Goal: Obtain resource: Download file/media

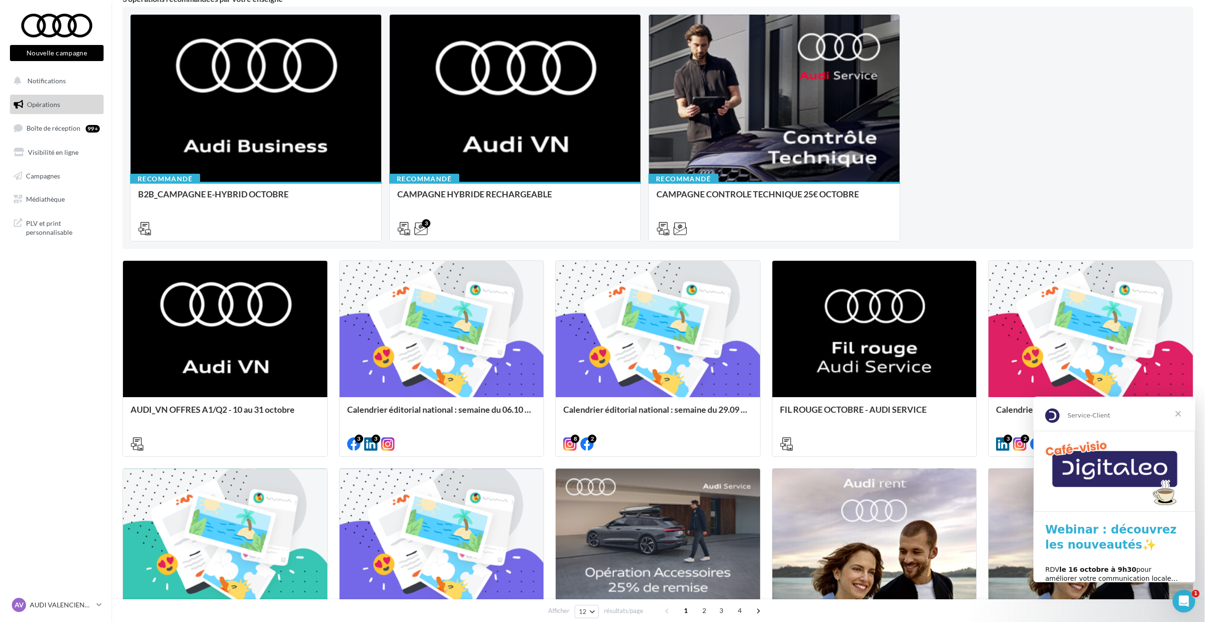
scroll to position [142, 0]
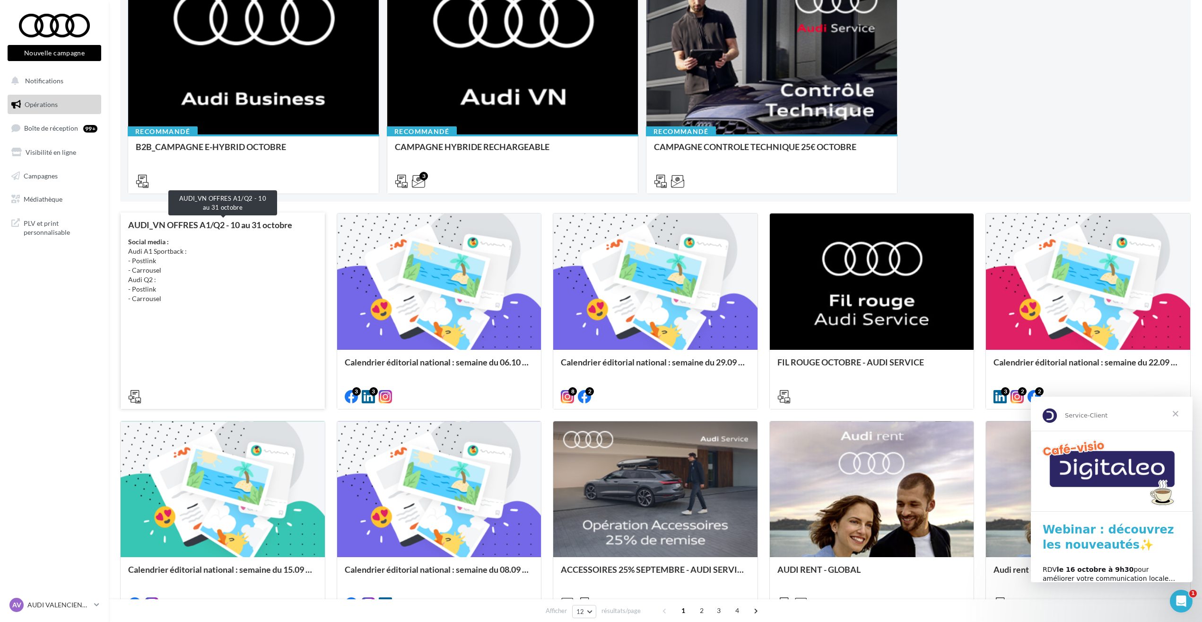
click at [175, 223] on div "AUDI_VN OFFRES A1/Q2 - 10 au 31 octobre" at bounding box center [222, 224] width 189 height 9
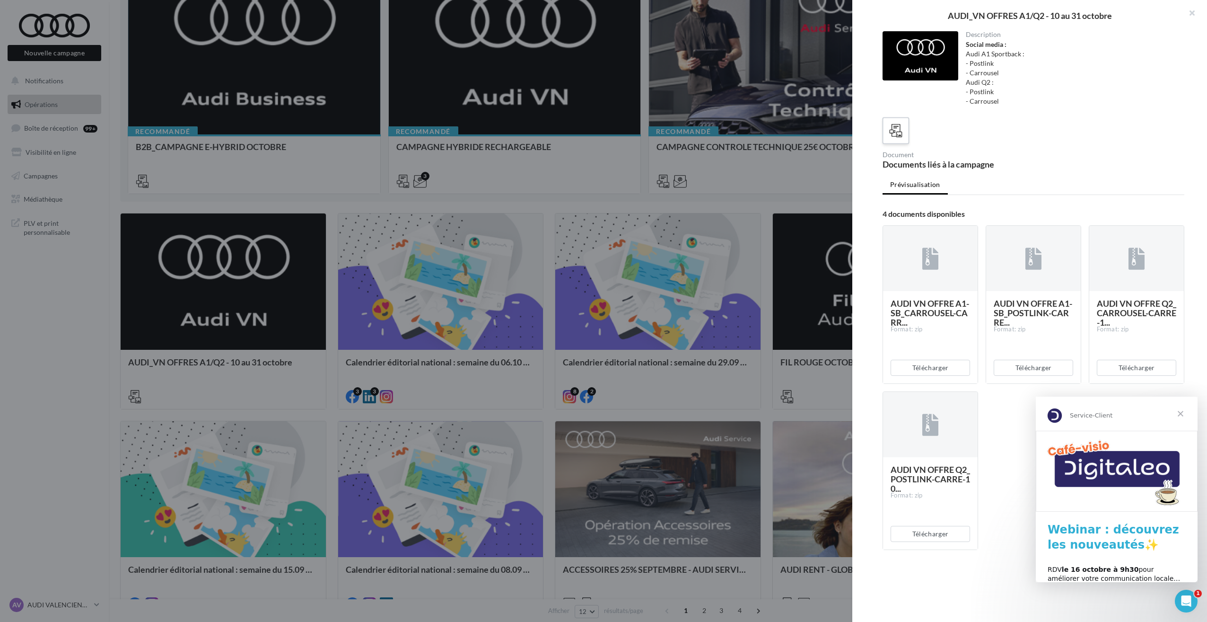
click at [897, 139] on div at bounding box center [896, 131] width 18 height 18
click at [916, 58] on div at bounding box center [921, 55] width 76 height 49
click at [990, 16] on div "AUDI_VN OFFRES A1/Q2 - 10 au 31 octobre" at bounding box center [1029, 15] width 324 height 9
click at [906, 126] on label at bounding box center [895, 130] width 27 height 27
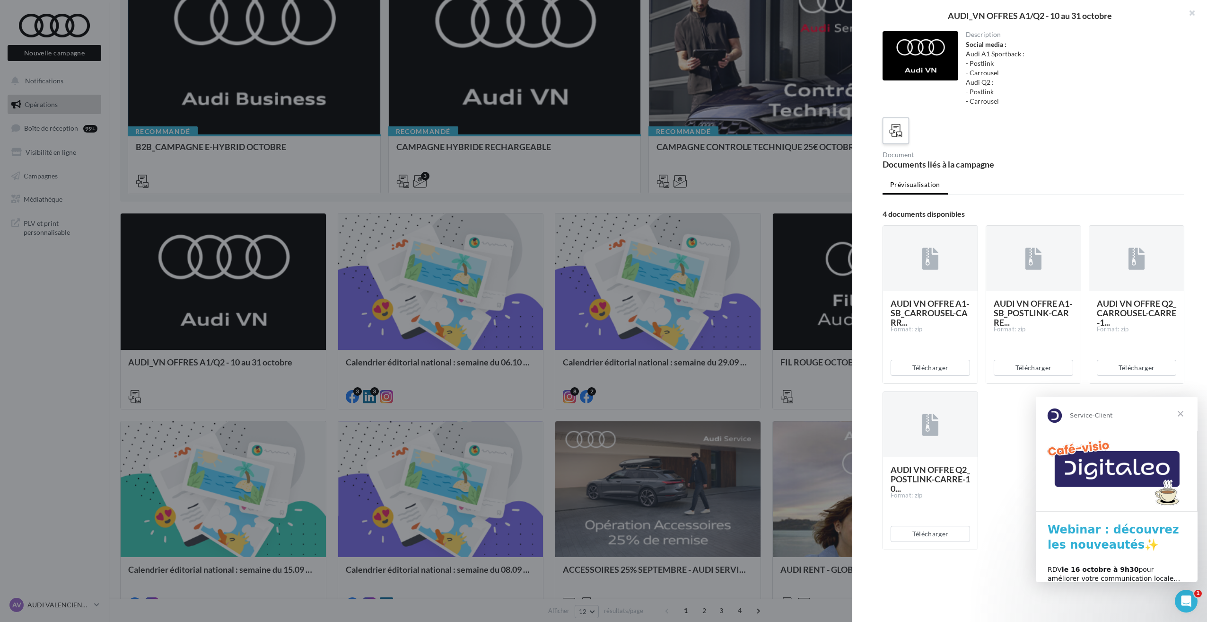
click at [893, 131] on icon at bounding box center [896, 131] width 14 height 14
click at [894, 130] on icon at bounding box center [896, 131] width 14 height 14
click at [929, 299] on span "AUDI VN OFFRE A1-SB_CARROUSEL-CARR..." at bounding box center [930, 312] width 79 height 29
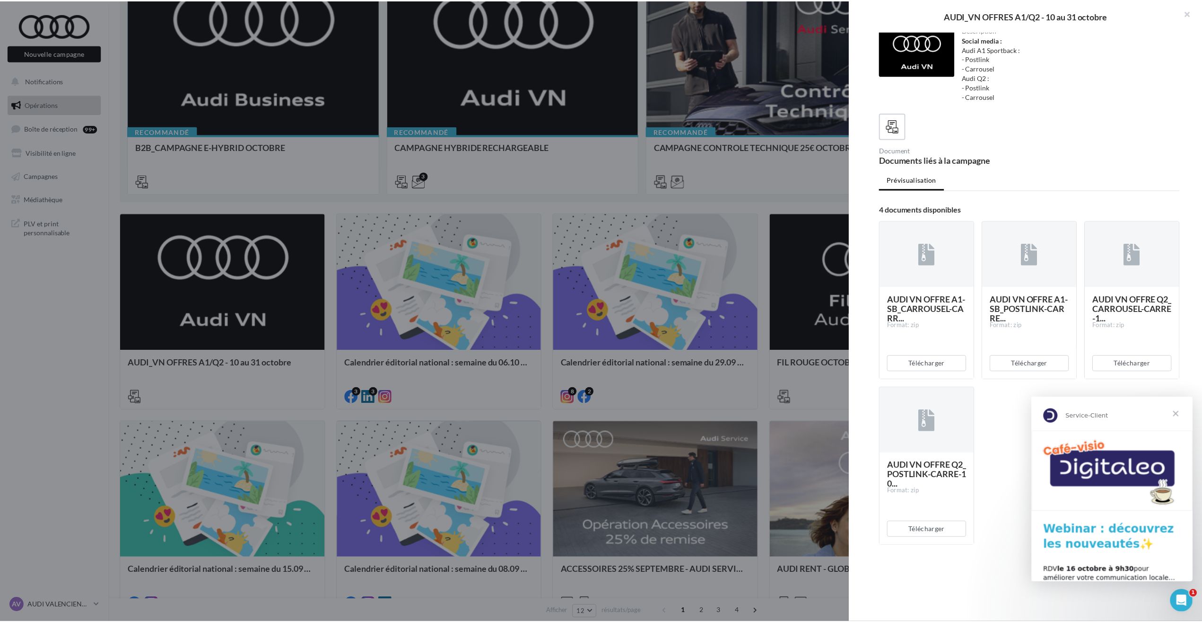
scroll to position [0, 0]
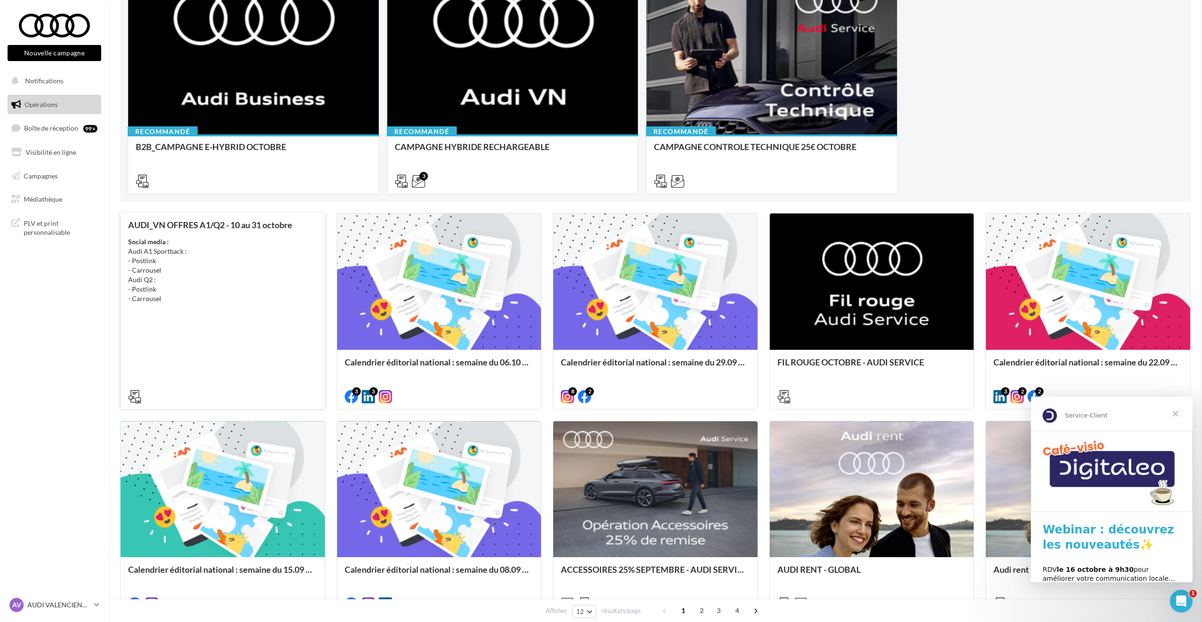
click at [198, 315] on div "AUDI_VN OFFRES A1/Q2 - 10 au 31 octobre Social media : Audi A1 Sportback : - Po…" at bounding box center [222, 310] width 189 height 180
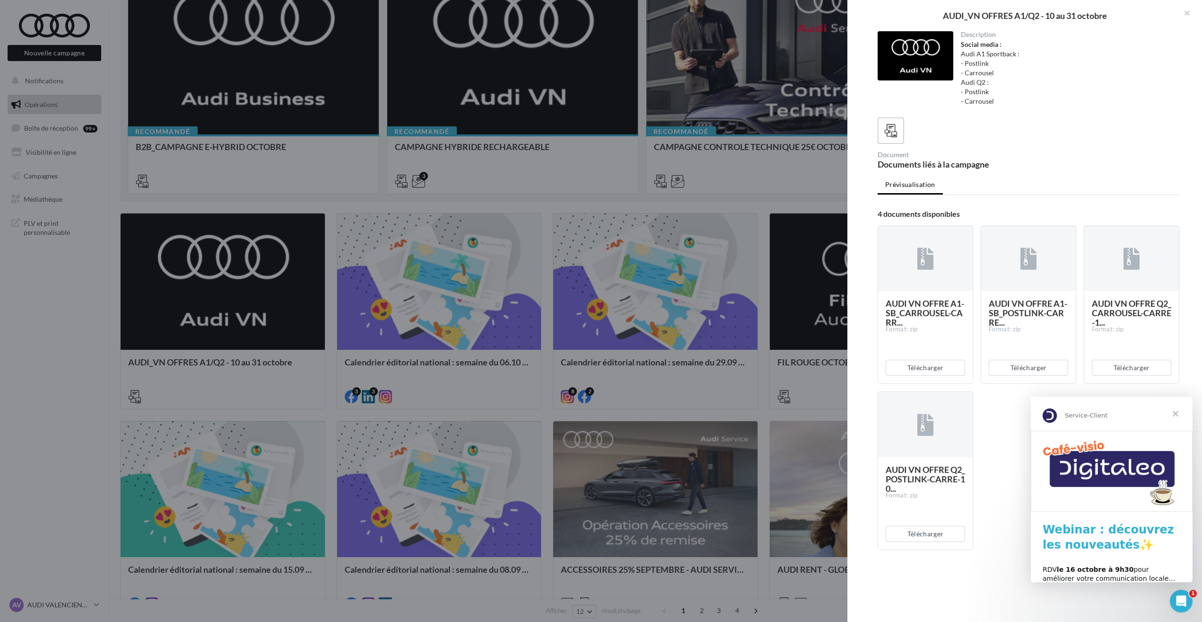
click at [209, 268] on div at bounding box center [601, 311] width 1202 height 622
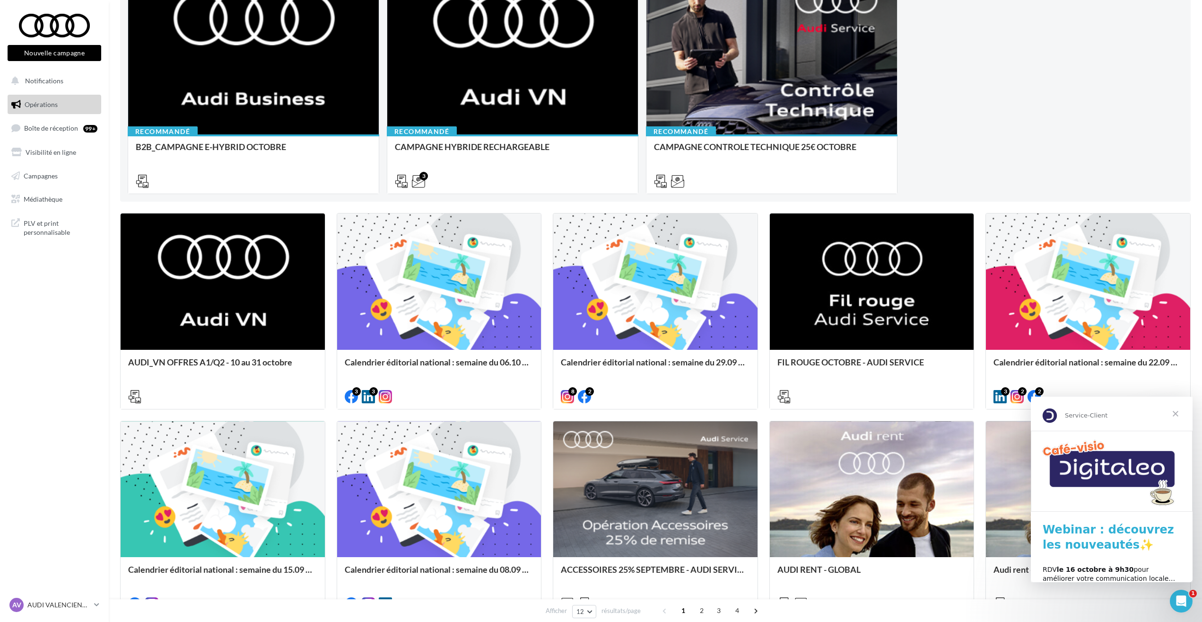
click at [0, 0] on div "Social media : Audi A1 Sportback : - Postlink - Carrousel Audi Q2 : - Postlink …" at bounding box center [0, 0] width 0 height 0
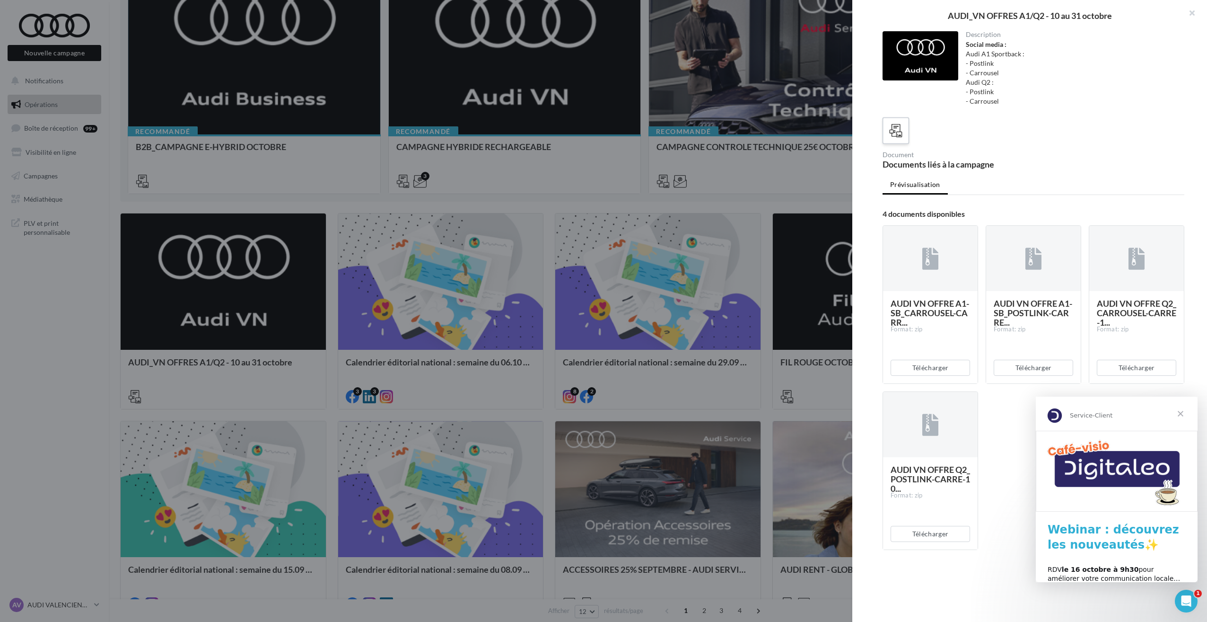
click at [883, 123] on label at bounding box center [895, 130] width 27 height 27
click at [894, 135] on icon at bounding box center [896, 131] width 14 height 14
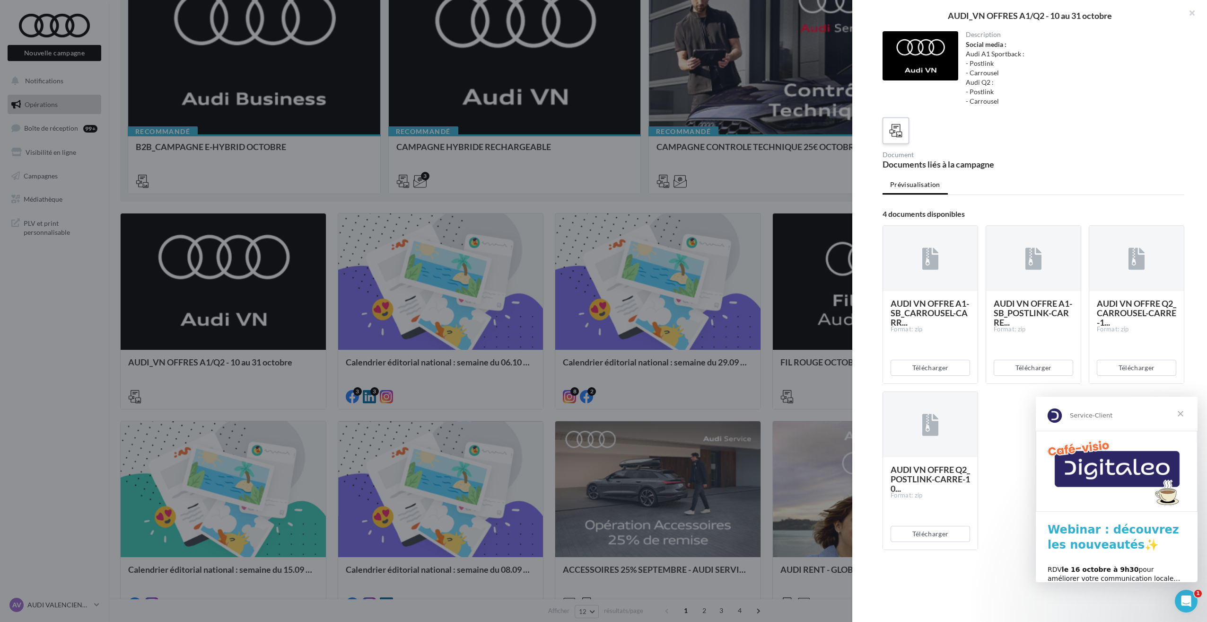
click at [894, 135] on icon at bounding box center [896, 131] width 14 height 14
click at [1179, 413] on span "Fermer" at bounding box center [1181, 413] width 34 height 34
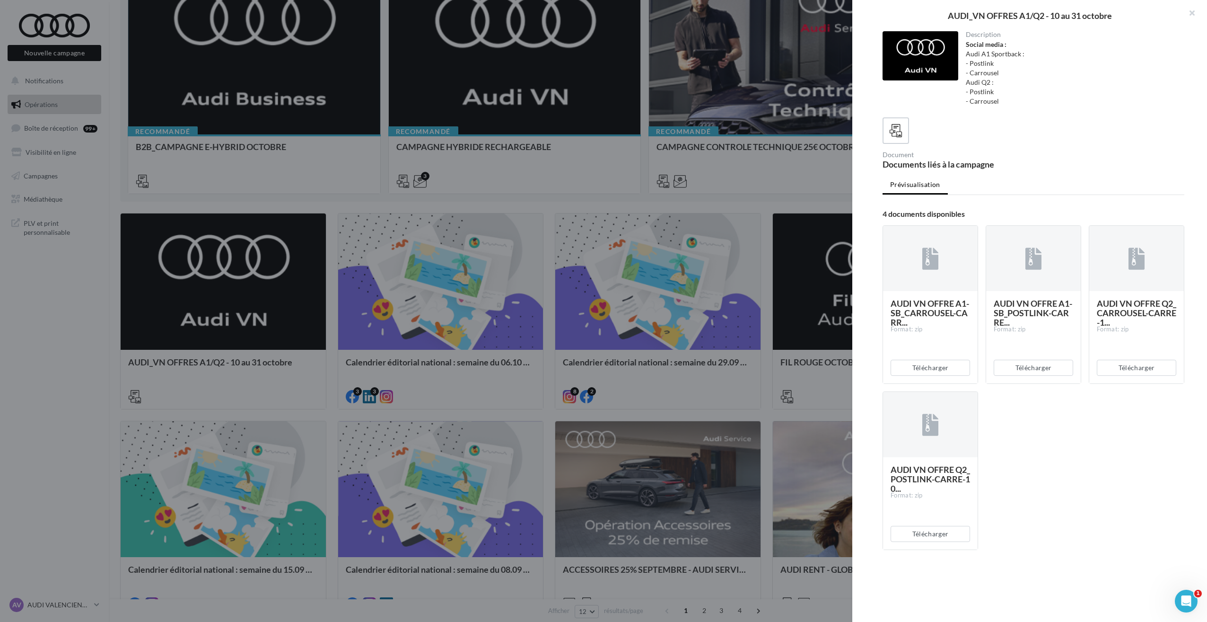
click at [1060, 2] on div "AUDI_VN OFFRES A1/Q2 - 10 au 31 octobre" at bounding box center [1029, 15] width 355 height 31
click at [1040, 27] on div "AUDI_VN OFFRES A1/Q2 - 10 au 31 octobre" at bounding box center [1029, 15] width 355 height 31
click at [1009, 31] on div "AUDI_VN OFFRES A1/Q2 - 10 au 31 octobre" at bounding box center [1029, 15] width 355 height 31
click at [972, 62] on div "Social media : Audi A1 Sportback : - Postlink - Carrousel Audi Q2 : - Postlink …" at bounding box center [1071, 73] width 211 height 66
click at [972, 74] on div "Social media : Audi A1 Sportback : - Postlink - Carrousel Audi Q2 : - Postlink …" at bounding box center [1071, 73] width 211 height 66
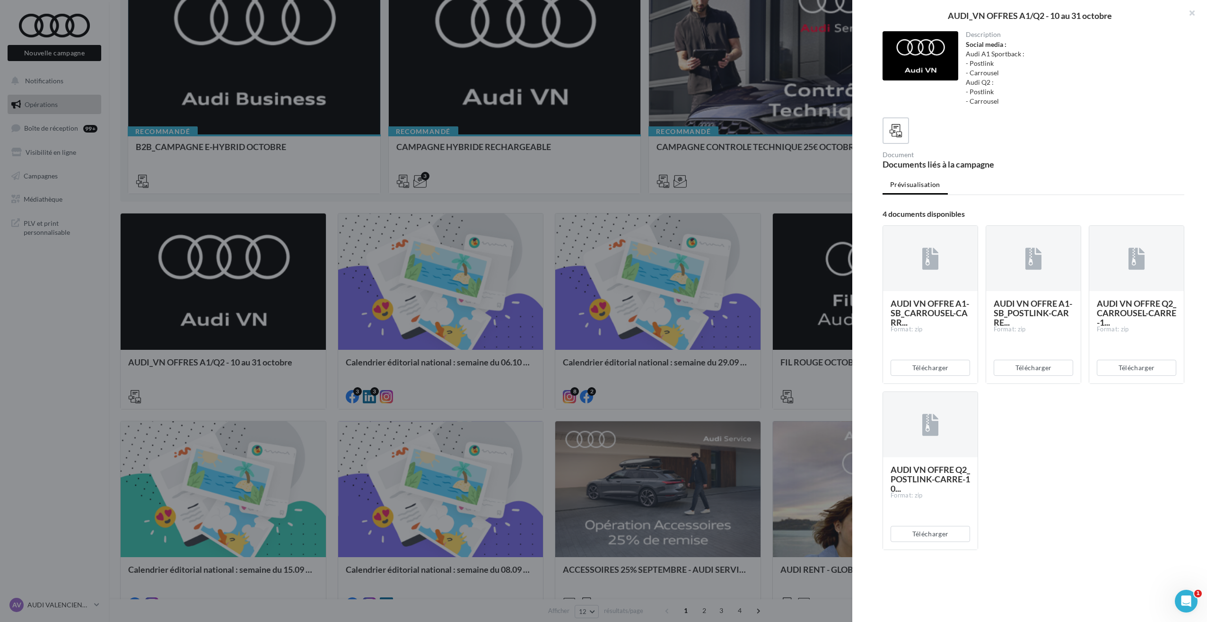
click at [973, 92] on div "Social media : Audi A1 Sportback : - Postlink - Carrousel Audi Q2 : - Postlink …" at bounding box center [1071, 73] width 211 height 66
click at [935, 64] on div at bounding box center [921, 55] width 76 height 49
click at [879, 162] on div "Description Social media : Audi A1 Sportback : - Postlink - Carrousel Audi Q2 :…" at bounding box center [1033, 311] width 362 height 560
click at [899, 133] on icon at bounding box center [896, 131] width 14 height 14
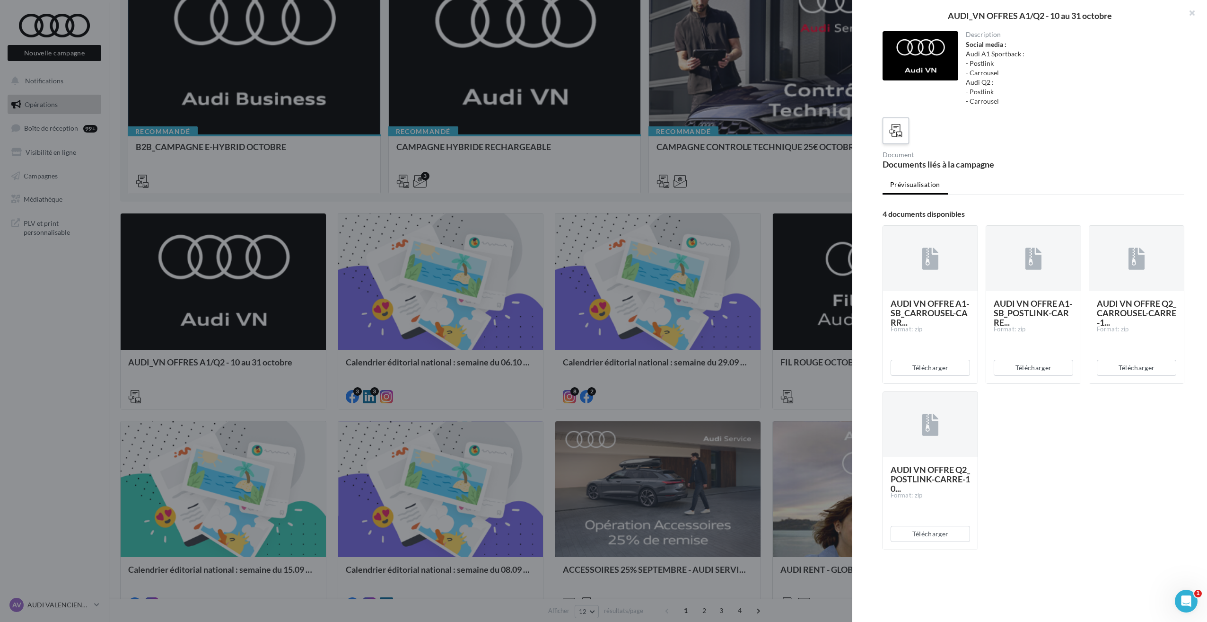
click at [899, 133] on icon at bounding box center [896, 131] width 14 height 14
click at [899, 132] on icon at bounding box center [896, 131] width 14 height 14
click at [948, 155] on div "Document" at bounding box center [956, 154] width 147 height 7
click at [948, 157] on div "Document" at bounding box center [956, 154] width 147 height 7
click at [881, 200] on div "Description Social media : Audi A1 Sportback : - Postlink - Carrousel Audi Q2 :…" at bounding box center [1033, 311] width 362 height 560
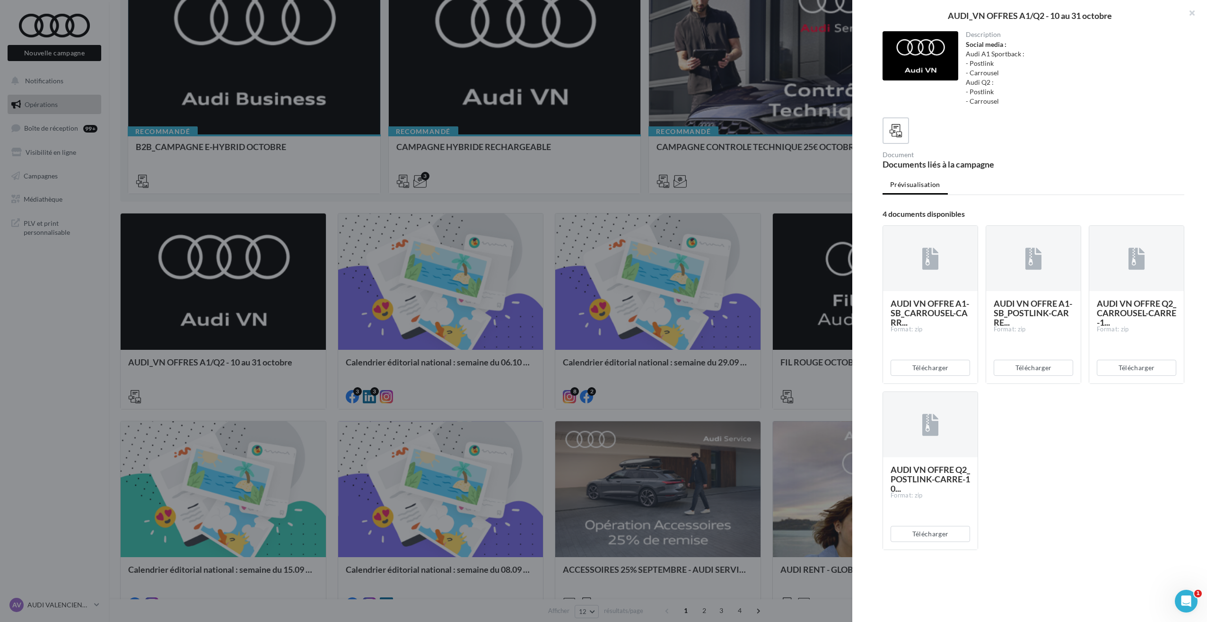
click at [924, 204] on div "Prévisualisation 4 documents disponibles AUDI VN OFFRE A1-SB_CARROUSEL-CARR... …" at bounding box center [1034, 395] width 302 height 438
click at [1194, 10] on button "button" at bounding box center [1188, 14] width 38 height 28
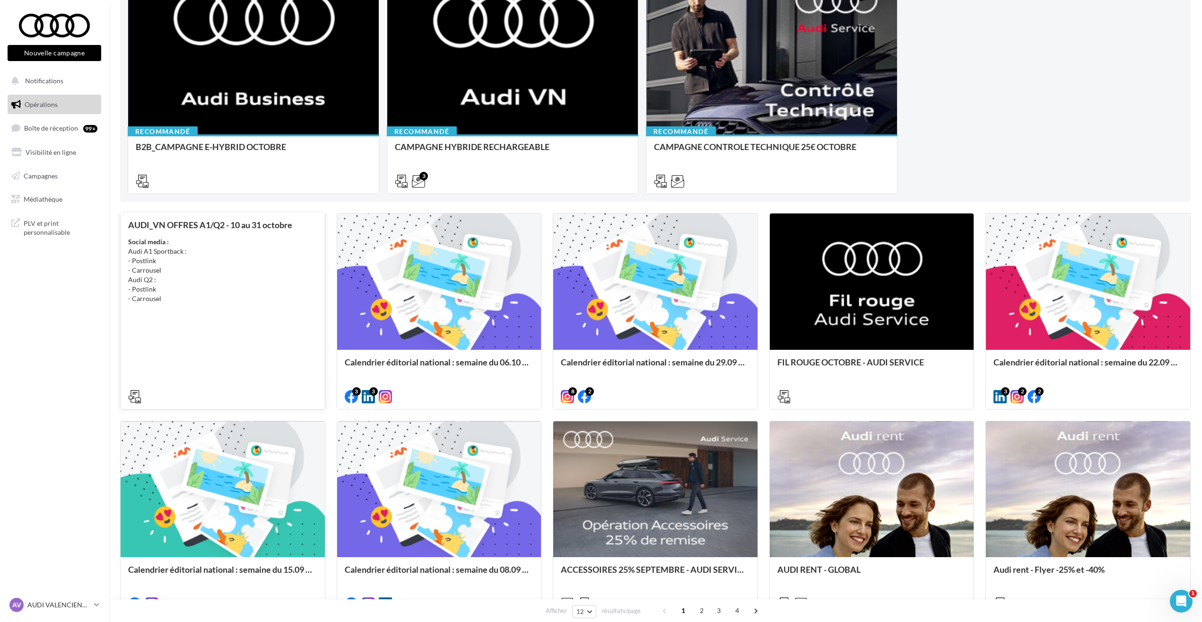
click at [138, 395] on icon at bounding box center [134, 396] width 13 height 13
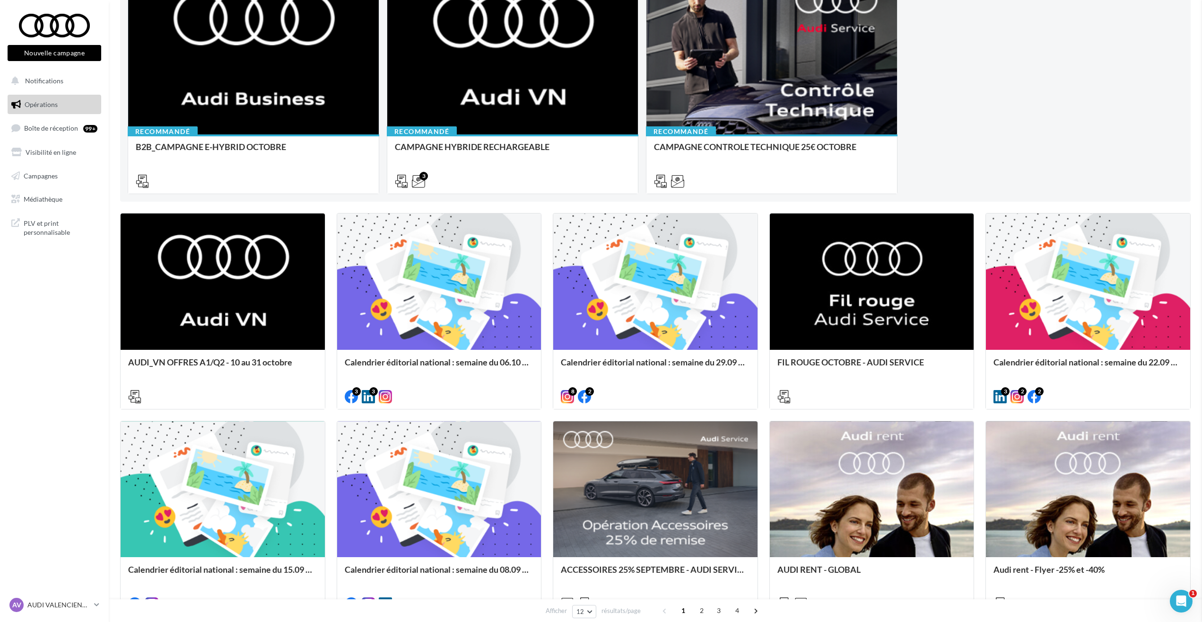
click at [0, 398] on html "Nouvelle campagne Nouvelle campagne Notifications Opérations Boîte de réception…" at bounding box center [601, 169] width 1202 height 622
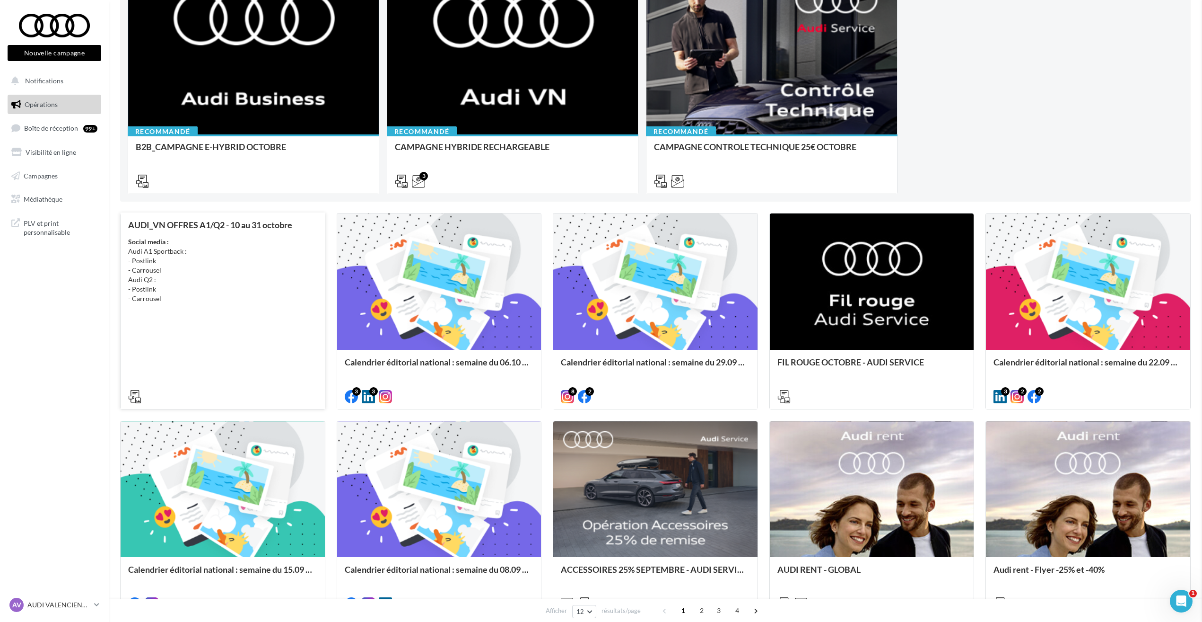
click at [183, 282] on div "Social media : Audi A1 Sportback : - Postlink - Carrousel Audi Q2 : - Postlink …" at bounding box center [222, 270] width 189 height 66
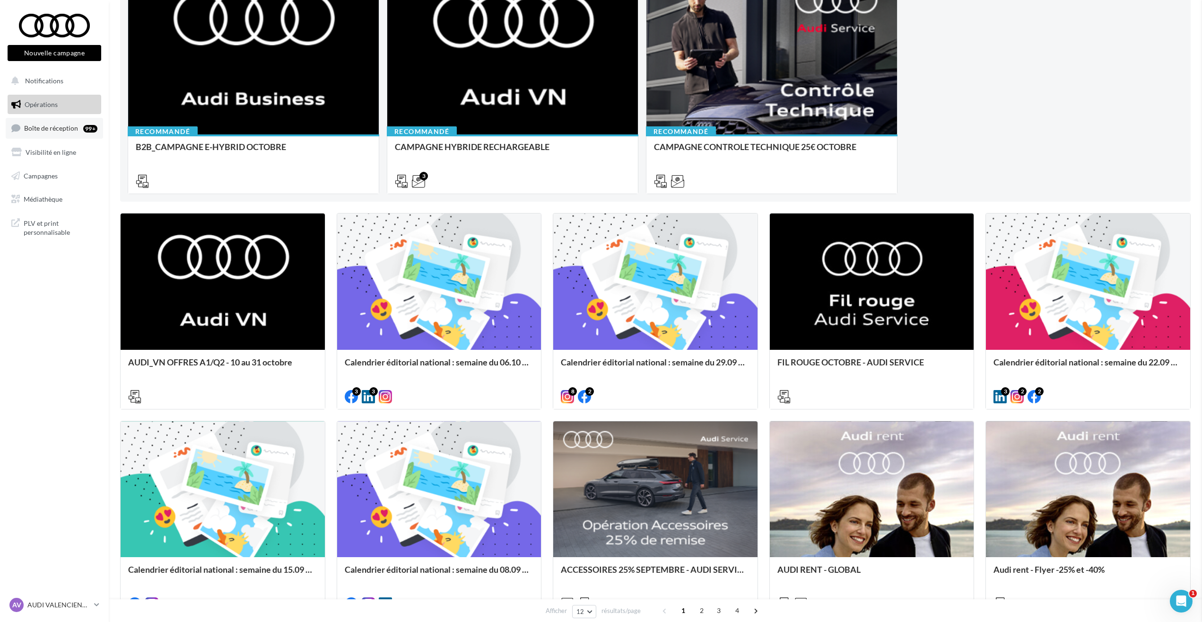
click at [34, 131] on span "Boîte de réception" at bounding box center [51, 128] width 54 height 8
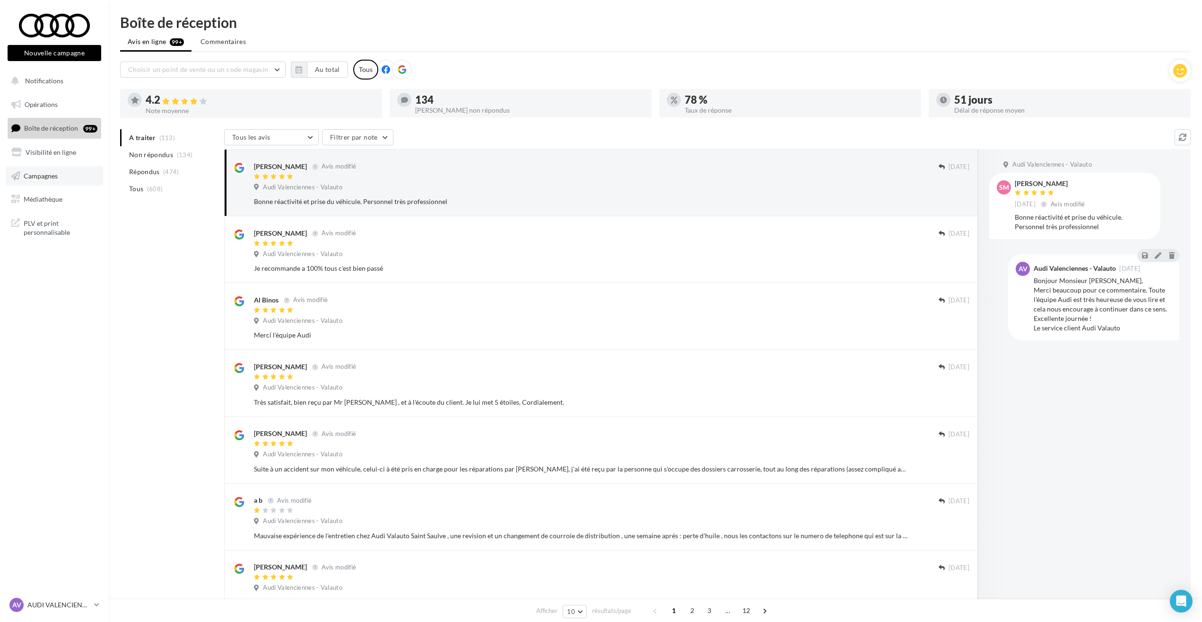
click at [32, 169] on link "Campagnes" at bounding box center [54, 176] width 97 height 20
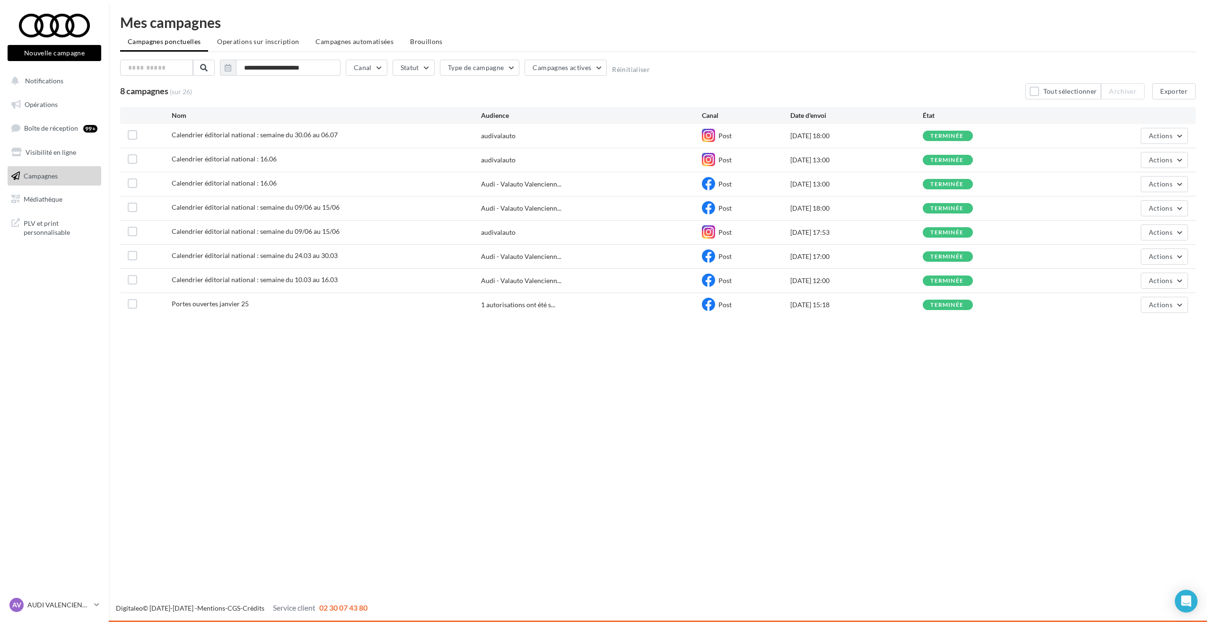
click at [61, 94] on ul "Opérations Boîte de réception 99+ Visibilité en ligne Campagnes Médiathèque" at bounding box center [54, 152] width 101 height 122
click at [61, 83] on span "Notifications" at bounding box center [44, 81] width 38 height 8
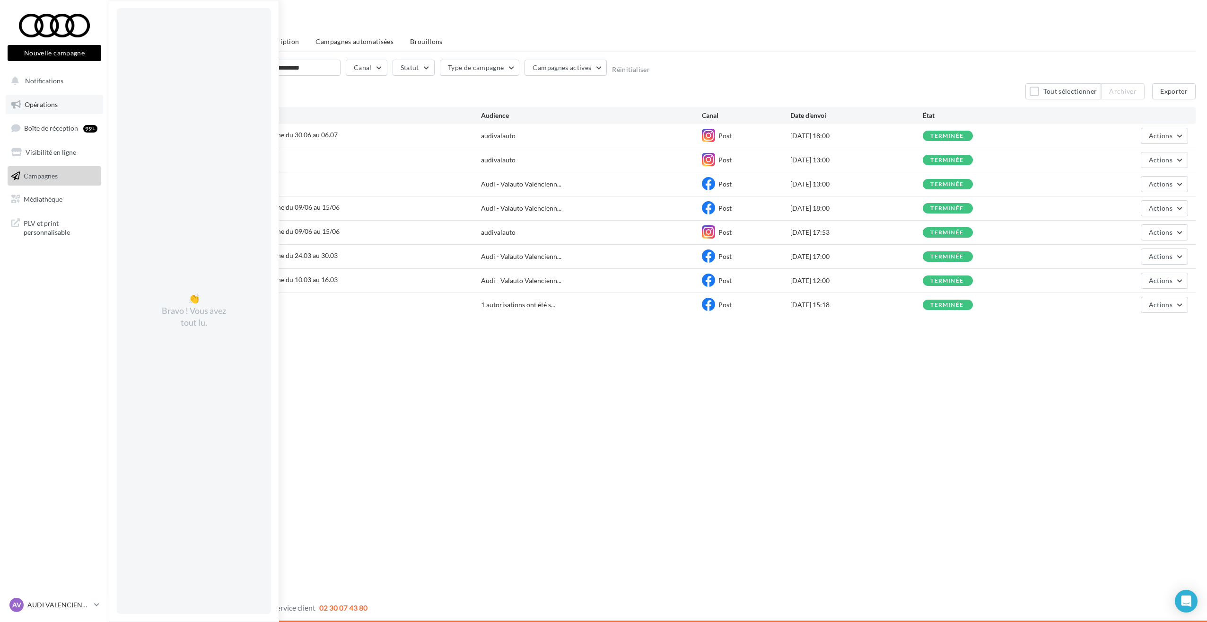
click at [50, 100] on span "Opérations" at bounding box center [41, 104] width 33 height 8
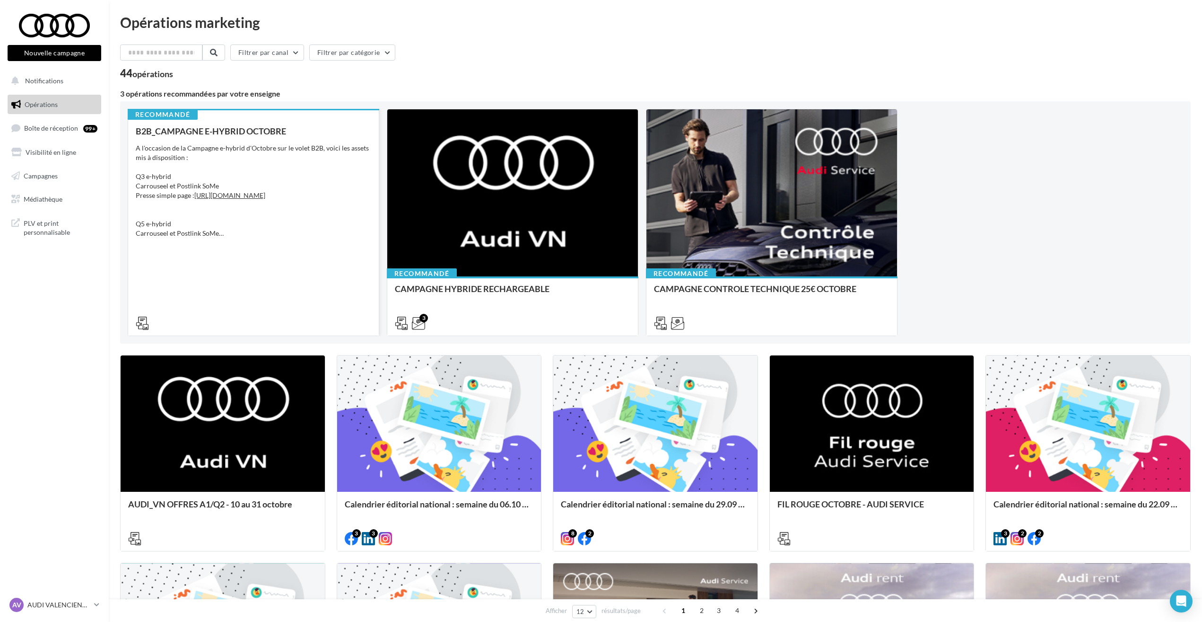
click at [350, 166] on div "A l'occasion de la Campagne e-hybrid d'Octobre sur le volet B2B, voici les asse…" at bounding box center [254, 190] width 236 height 95
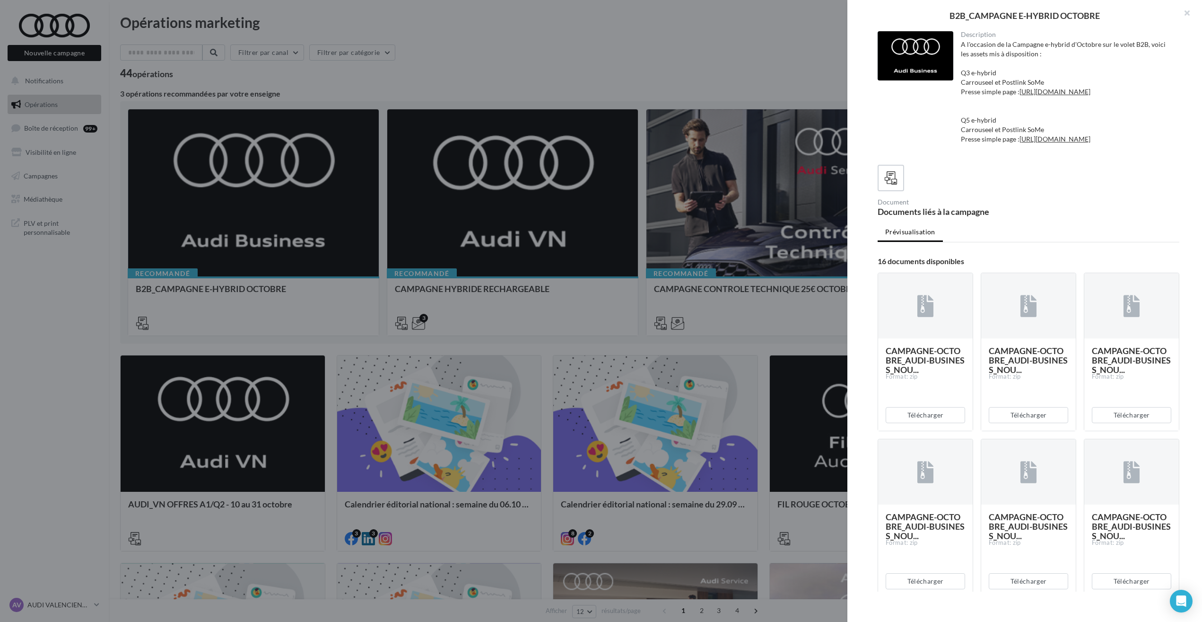
drag, startPoint x: 309, startPoint y: 333, endPoint x: 256, endPoint y: 365, distance: 61.6
click at [309, 333] on div at bounding box center [601, 311] width 1202 height 622
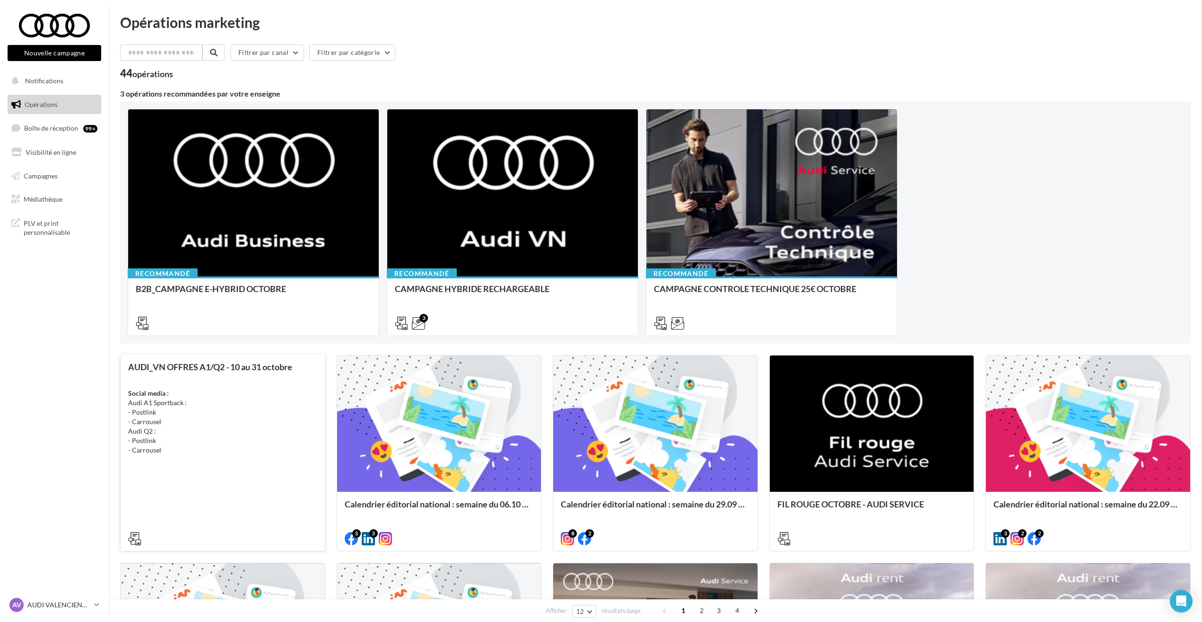
click at [219, 425] on div "AUDI_VN OFFRES A1/Q2 - 10 au 31 octobre Social media : Audi A1 Sportback : - Po…" at bounding box center [222, 453] width 205 height 196
click at [262, 410] on div "AUDI_VN OFFRES A1/Q2 - 10 au 31 octobre Social media : Audi A1 Sportback : - Po…" at bounding box center [222, 452] width 189 height 180
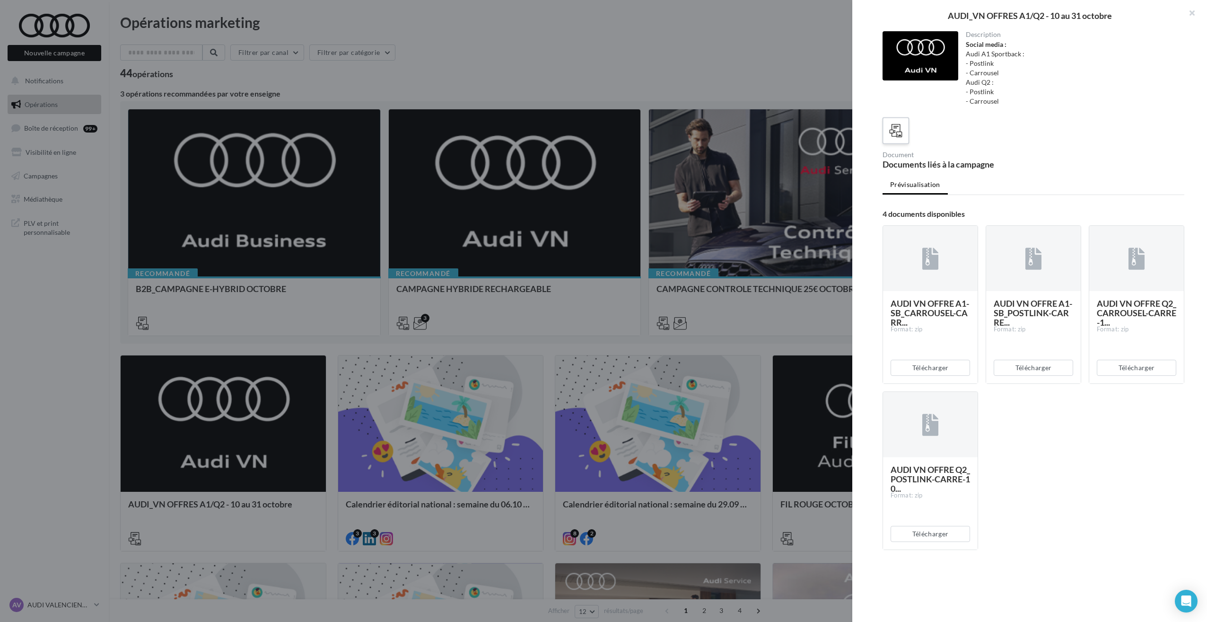
click at [888, 133] on div at bounding box center [896, 131] width 18 height 18
drag, startPoint x: 888, startPoint y: 133, endPoint x: 880, endPoint y: 105, distance: 29.6
click at [880, 105] on div "Description Social media : Audi A1 Sportback : - Postlink - Carrousel Audi Q2 :…" at bounding box center [1033, 311] width 362 height 560
drag, startPoint x: 943, startPoint y: 359, endPoint x: 934, endPoint y: 369, distance: 13.0
click at [940, 361] on button "Télécharger" at bounding box center [930, 367] width 79 height 16
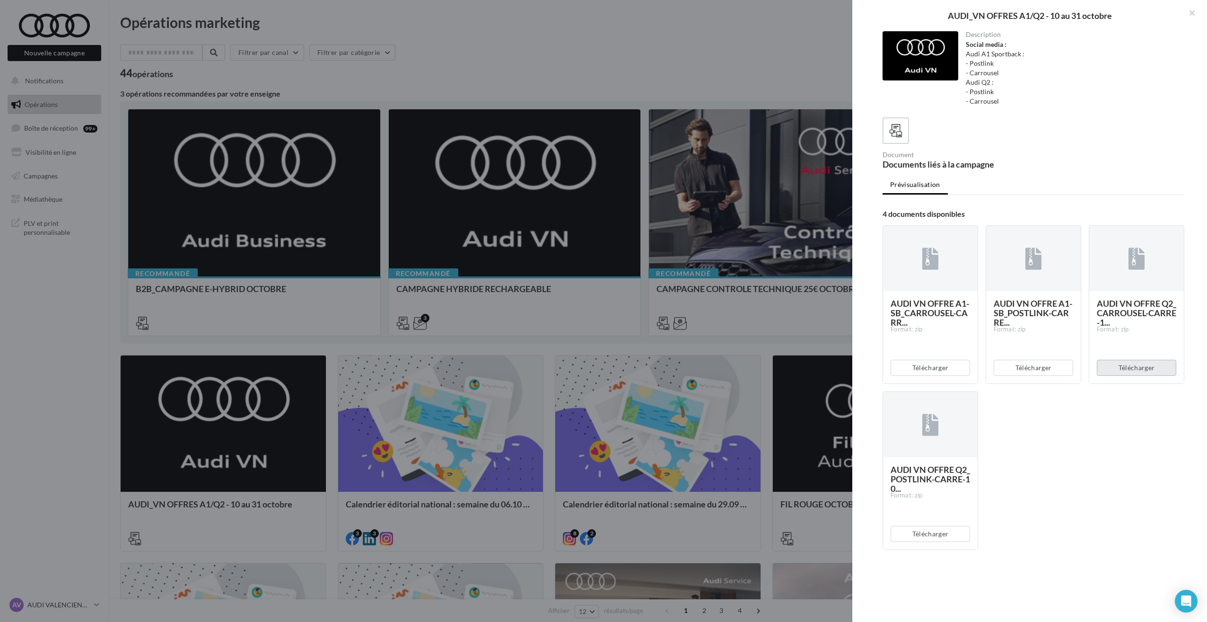
click at [1127, 372] on button "Télécharger" at bounding box center [1136, 367] width 79 height 16
click at [918, 77] on div at bounding box center [921, 55] width 76 height 49
click at [994, 71] on div "Social media : Audi A1 Sportback : - Postlink - Carrousel Audi Q2 : - Postlink …" at bounding box center [1071, 73] width 211 height 66
click at [902, 135] on icon at bounding box center [896, 131] width 14 height 14
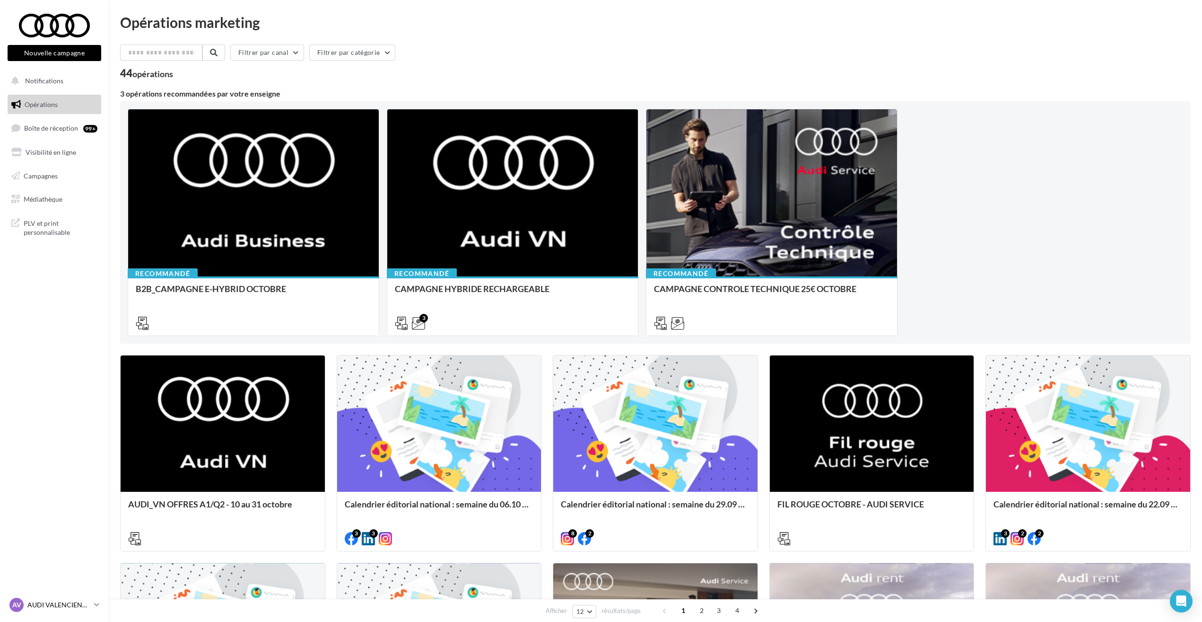
click at [69, 603] on nav "Nouvelle campagne Nouvelle campagne Notifications Opérations Boîte de réception…" at bounding box center [54, 311] width 109 height 622
click at [69, 603] on p "AUDI VALENCIENNES" at bounding box center [58, 604] width 63 height 9
click at [26, 251] on nav "Nouvelle campagne Nouvelle campagne Notifications Opérations Boîte de réception…" at bounding box center [54, 311] width 109 height 622
